Goal: Find specific page/section: Find specific page/section

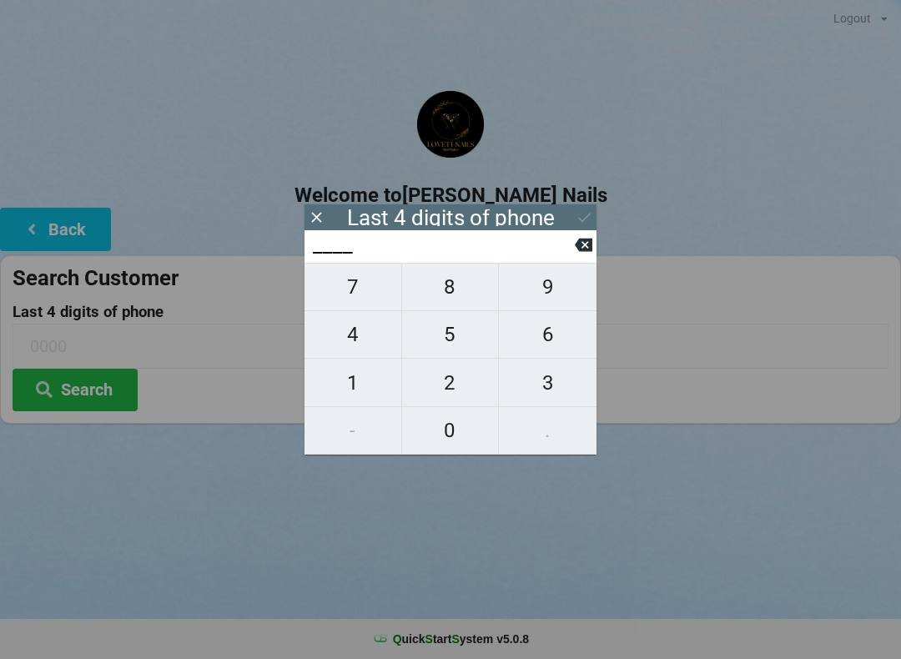
click at [349, 387] on span "1" at bounding box center [352, 382] width 97 height 35
type input "1___"
click at [450, 284] on span "8" at bounding box center [450, 286] width 97 height 35
type input "18__"
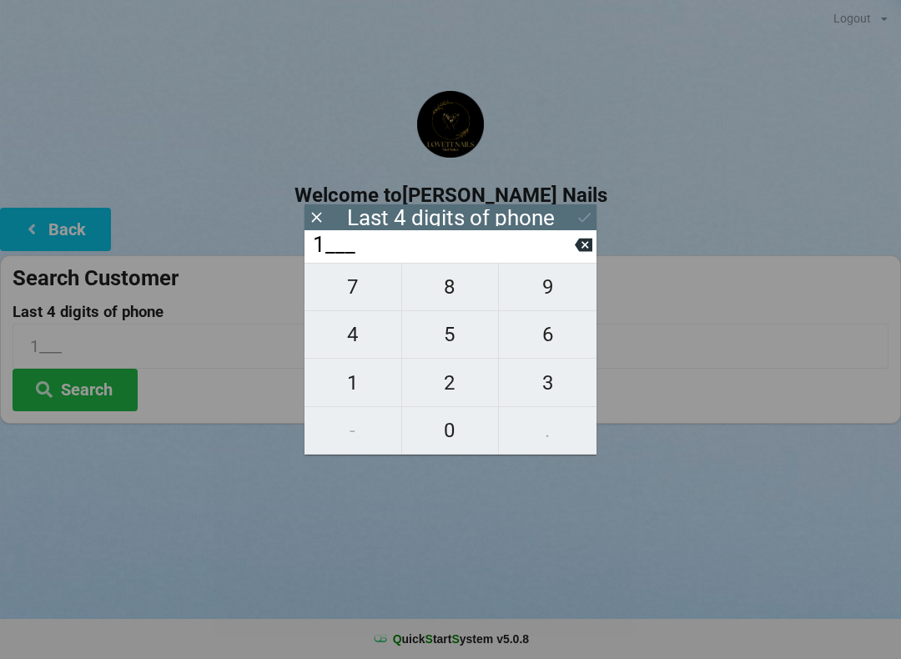
type input "18__"
click at [552, 391] on span "3" at bounding box center [548, 382] width 98 height 35
type input "183_"
click at [463, 339] on span "5" at bounding box center [450, 334] width 97 height 35
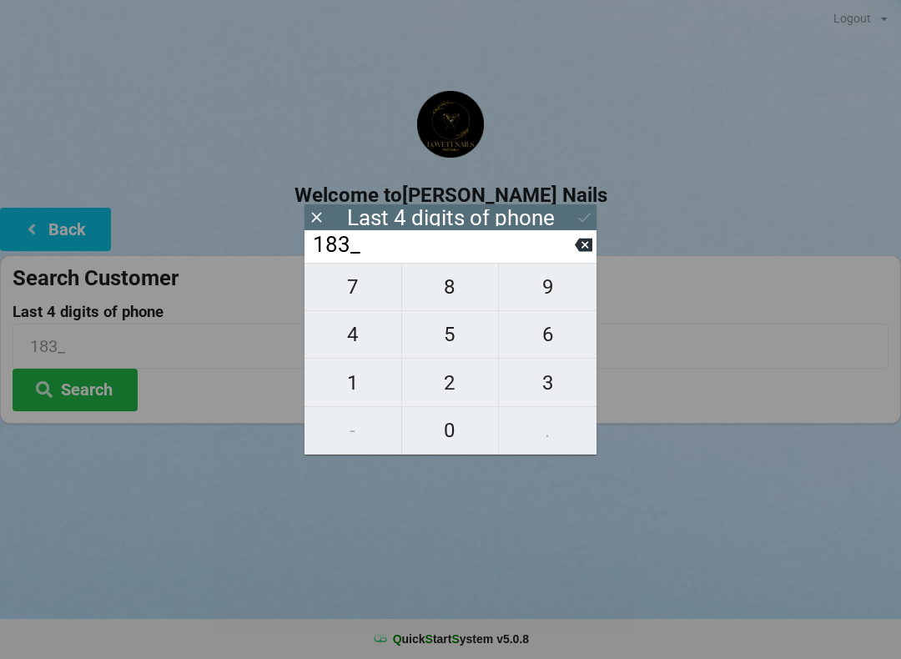
type input "1835"
click at [577, 208] on icon at bounding box center [584, 217] width 18 height 18
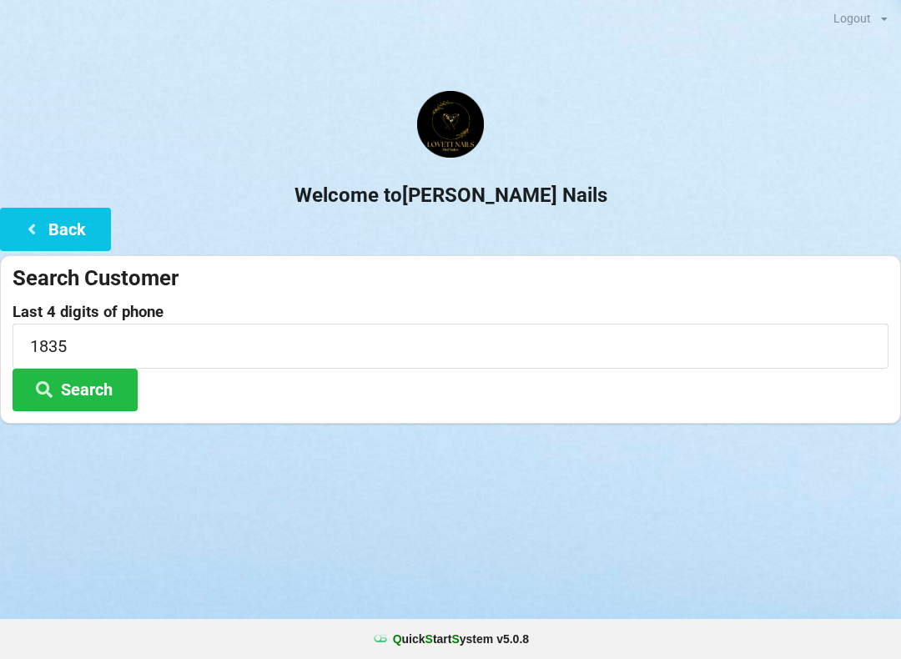
click at [103, 381] on button "Search" at bounding box center [75, 390] width 125 height 43
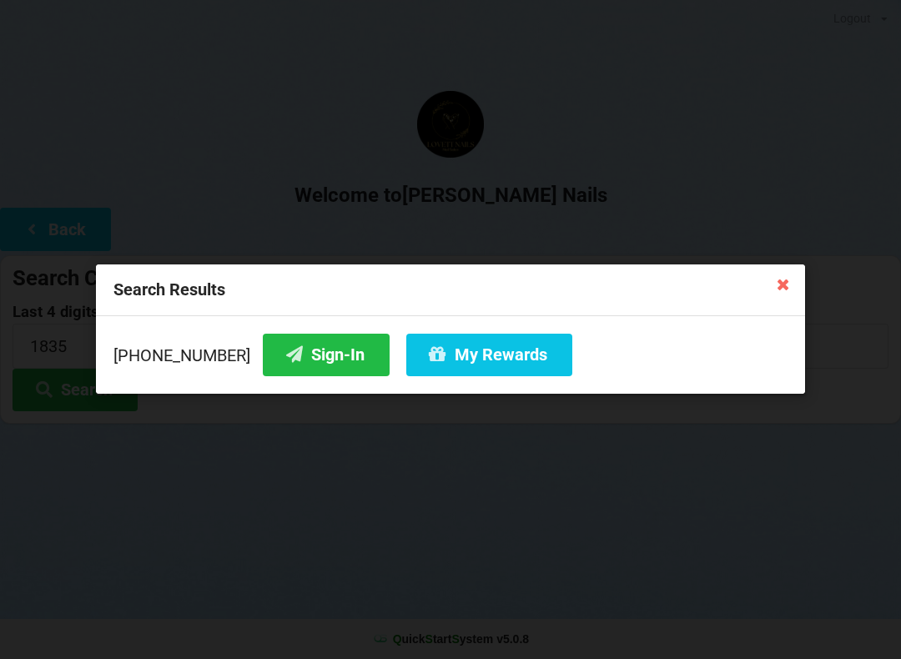
click at [305, 344] on button "Sign-In" at bounding box center [326, 355] width 127 height 43
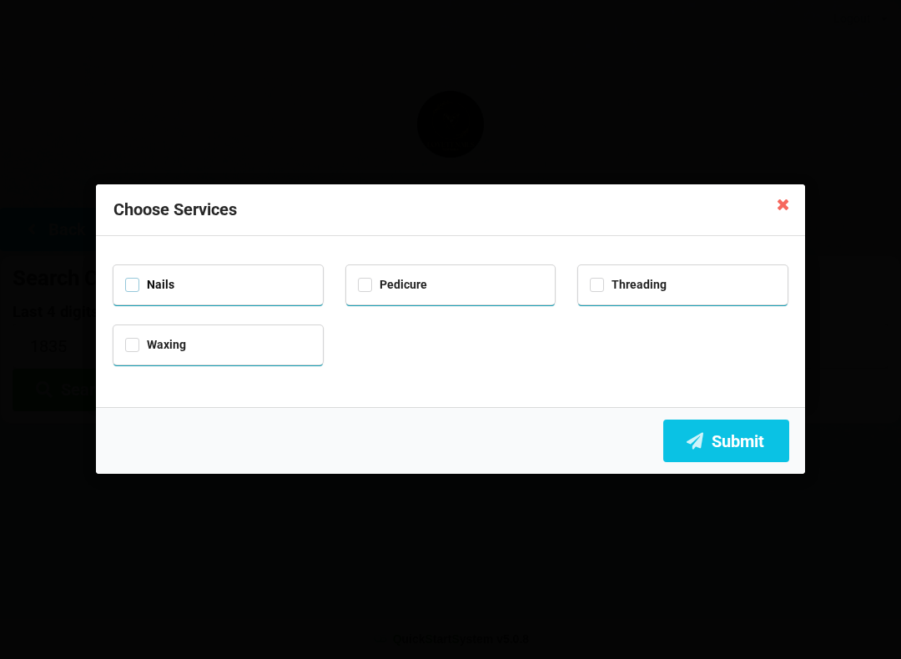
click at [133, 278] on label "Nails" at bounding box center [149, 285] width 49 height 14
checkbox input "true"
click at [748, 438] on button "Submit" at bounding box center [726, 440] width 126 height 43
